Goal: Task Accomplishment & Management: Use online tool/utility

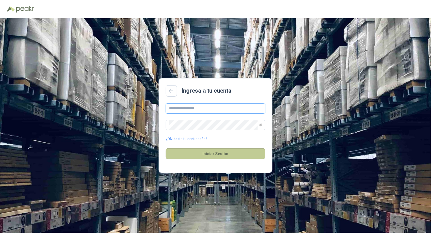
type input "**********"
click at [211, 151] on button "Iniciar Sesión" at bounding box center [216, 153] width 100 height 11
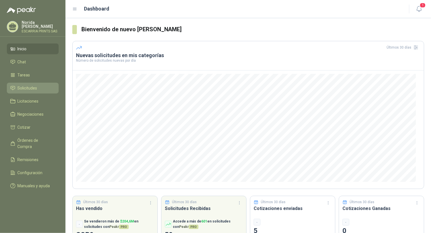
click at [31, 91] on link "Solicitudes" at bounding box center [33, 88] width 52 height 11
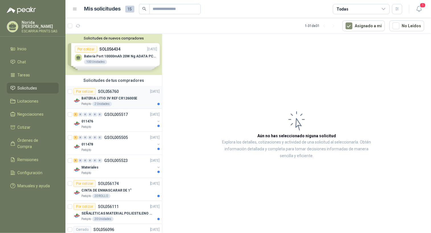
click at [106, 95] on div "BATERIA LITIO 3V REF CR12600SE" at bounding box center [120, 98] width 78 height 7
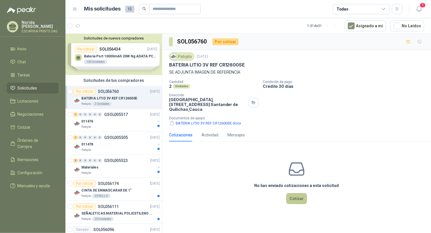
click at [295, 198] on button "Cotizar" at bounding box center [296, 198] width 20 height 11
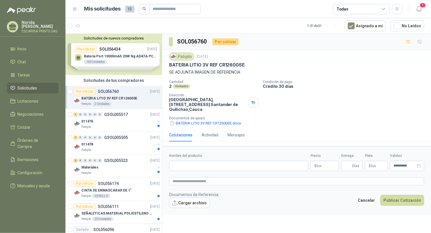
click at [295, 198] on footer "Documentos de Referencia Cargar archivo Cancelar Publicar Cotización" at bounding box center [296, 200] width 255 height 16
click at [179, 124] on button "BATERIA LITIO 3V REF CR12600SE.docx" at bounding box center [205, 123] width 73 height 6
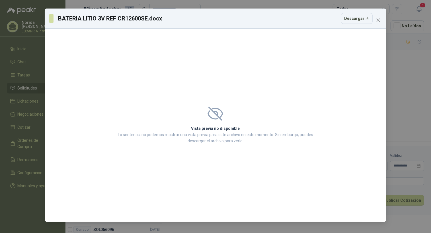
click at [199, 157] on div "Vista previa no disponible Lo sentimos, no podemos mostrar una vista previa par…" at bounding box center [215, 125] width 341 height 193
click at [168, 128] on h2 "Vista previa no disponible" at bounding box center [215, 128] width 199 height 6
click at [104, 77] on div "Vista previa no disponible Lo sentimos, no podemos mostrar una vista previa par…" at bounding box center [215, 125] width 341 height 193
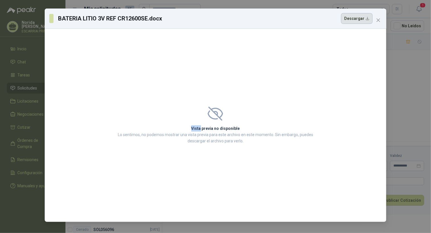
click at [356, 20] on button "Descargar" at bounding box center [357, 18] width 32 height 11
click at [396, 218] on div "BATERIA LITIO 3V REF CR12600SE.docx Descargar Vista previa no disponible Lo sen…" at bounding box center [215, 116] width 431 height 233
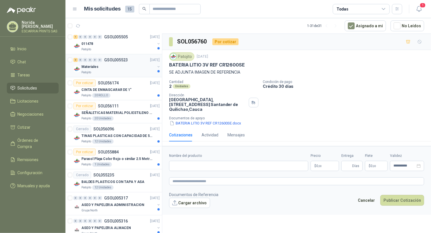
scroll to position [114, 0]
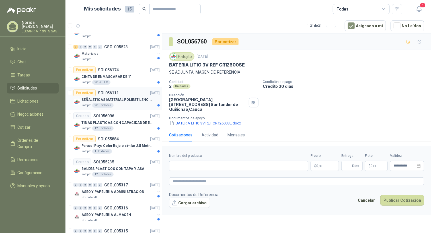
click at [125, 94] on div "Por cotizar SOL056111 [DATE]" at bounding box center [116, 93] width 86 height 7
